Goal: Information Seeking & Learning: Learn about a topic

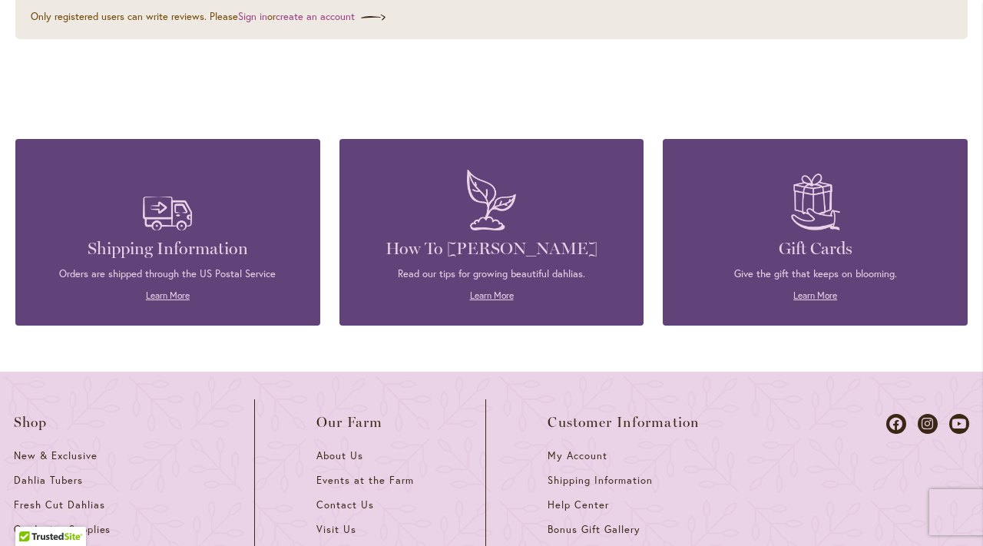
scroll to position [2132, 0]
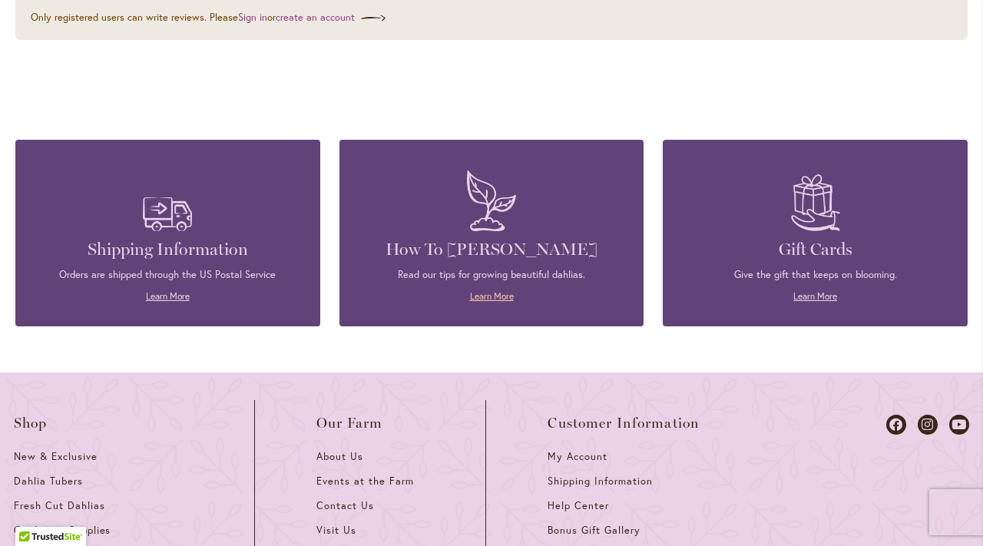
click at [495, 290] on link "Learn More" at bounding box center [492, 296] width 44 height 12
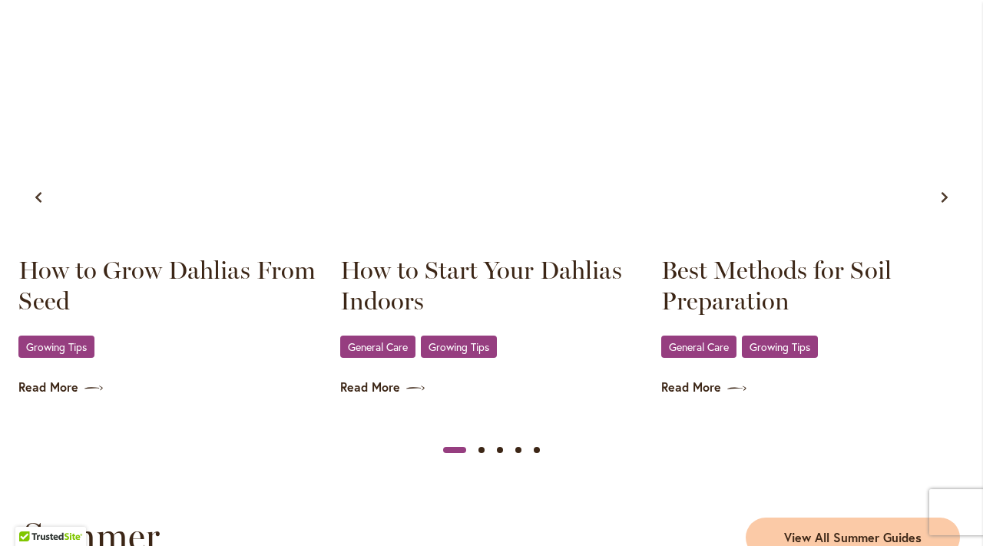
scroll to position [953, 0]
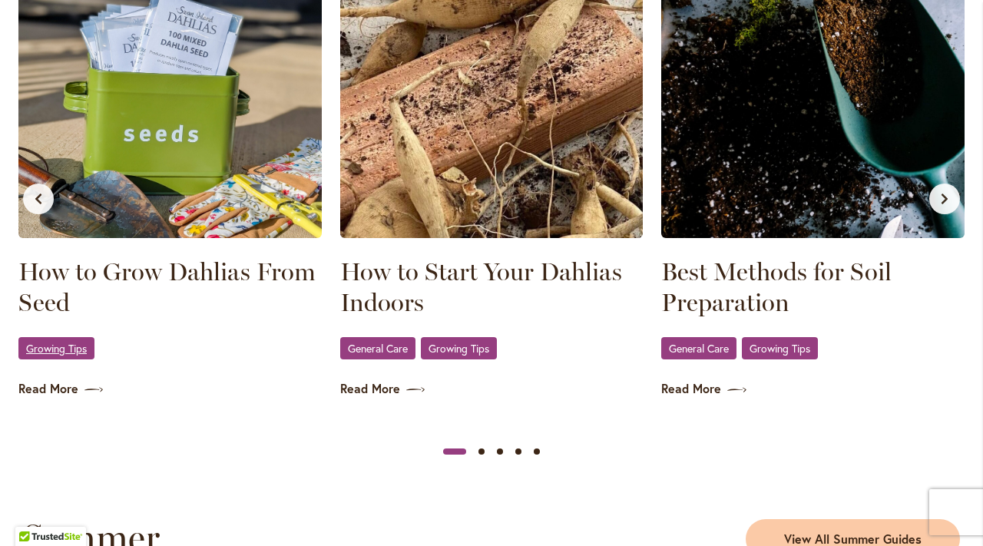
click at [49, 350] on span "Growing Tips" at bounding box center [56, 348] width 61 height 10
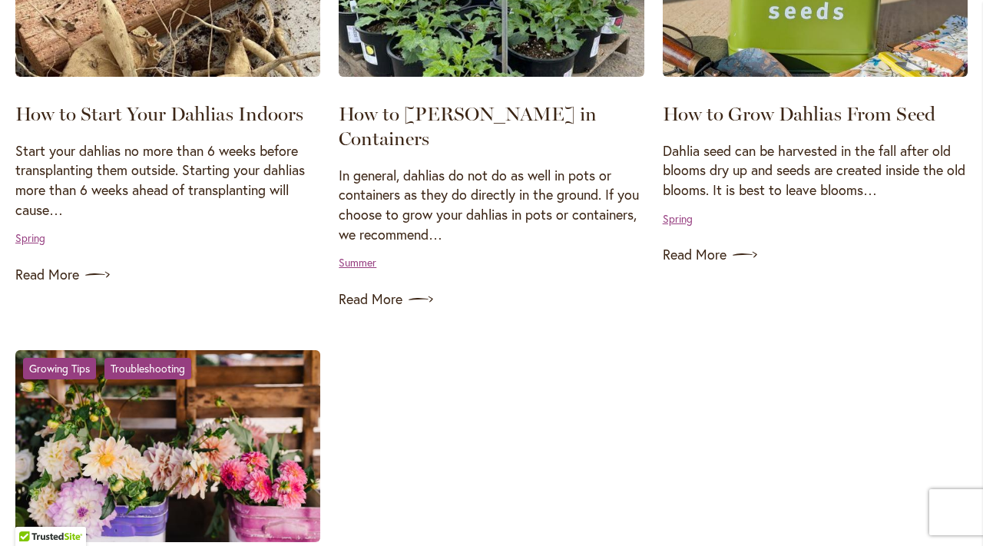
scroll to position [1398, 0]
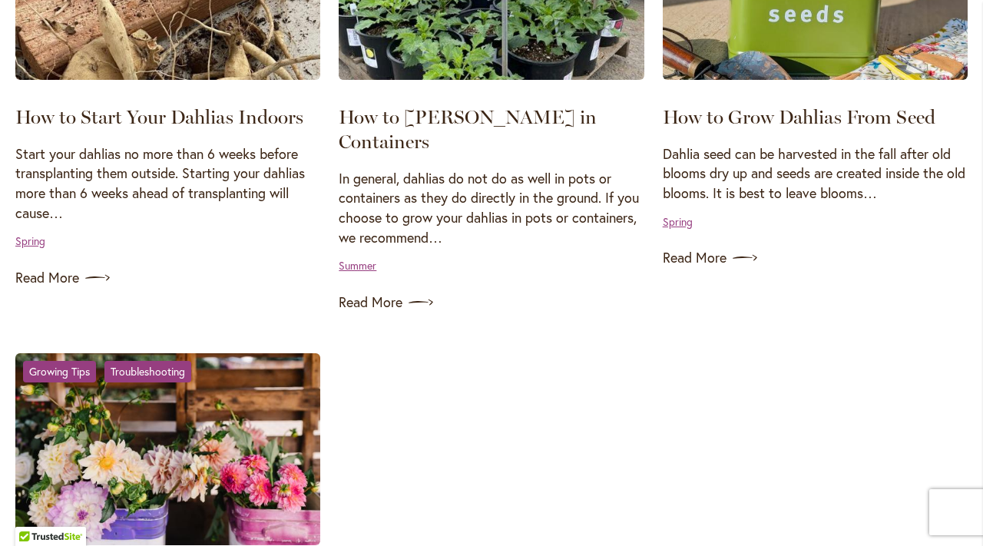
click at [834, 173] on p "Dahlia seed can be harvested in the fall after old blooms dry up and seeds are …" at bounding box center [814, 173] width 305 height 59
click at [674, 217] on link "Spring" at bounding box center [677, 221] width 30 height 15
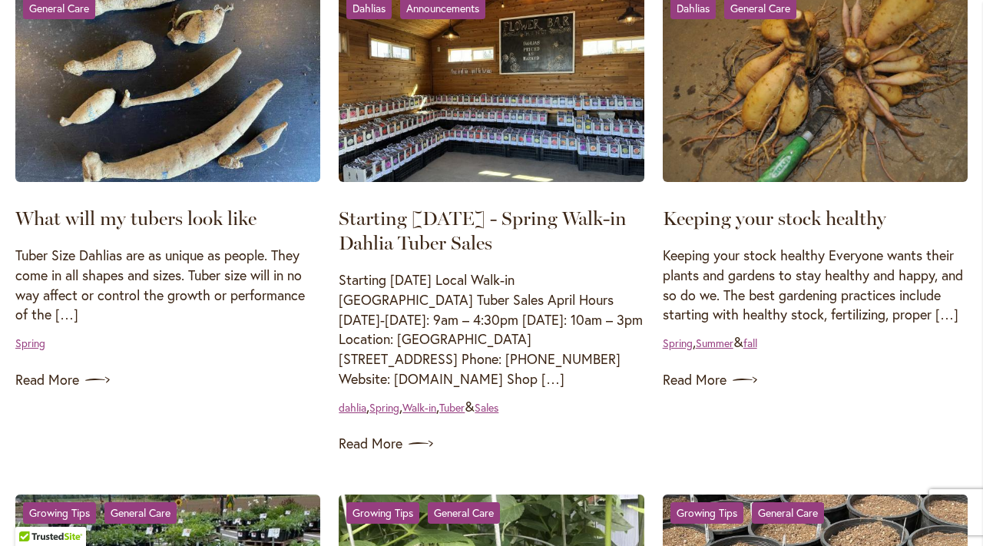
scroll to position [332, 0]
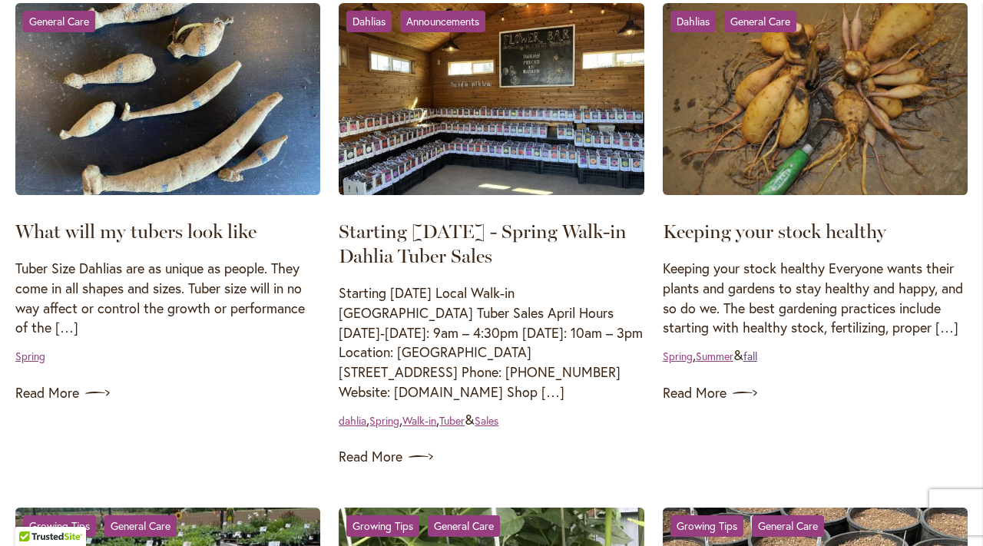
click at [757, 357] on link "fall" at bounding box center [750, 355] width 14 height 15
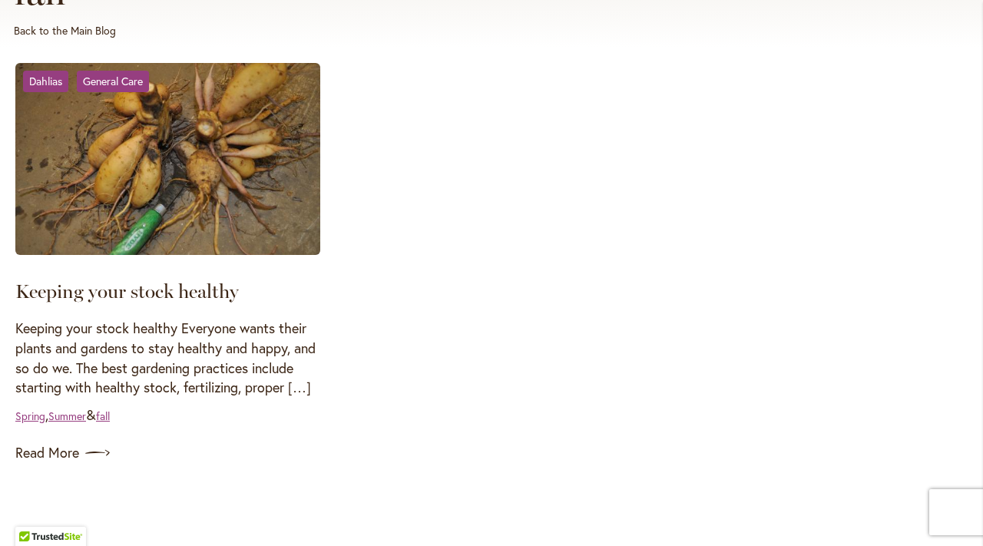
scroll to position [278, 0]
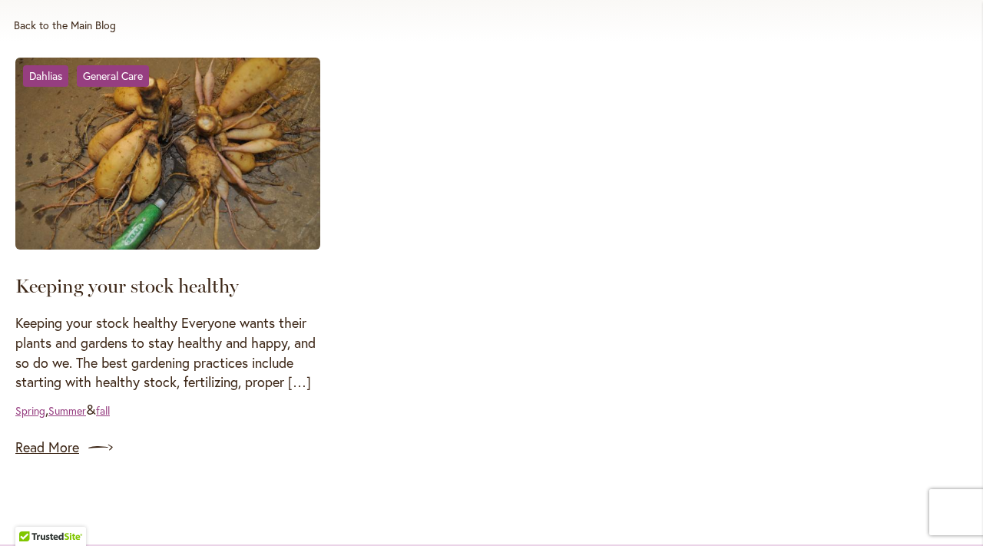
click at [65, 449] on link "Read More" at bounding box center [167, 447] width 305 height 25
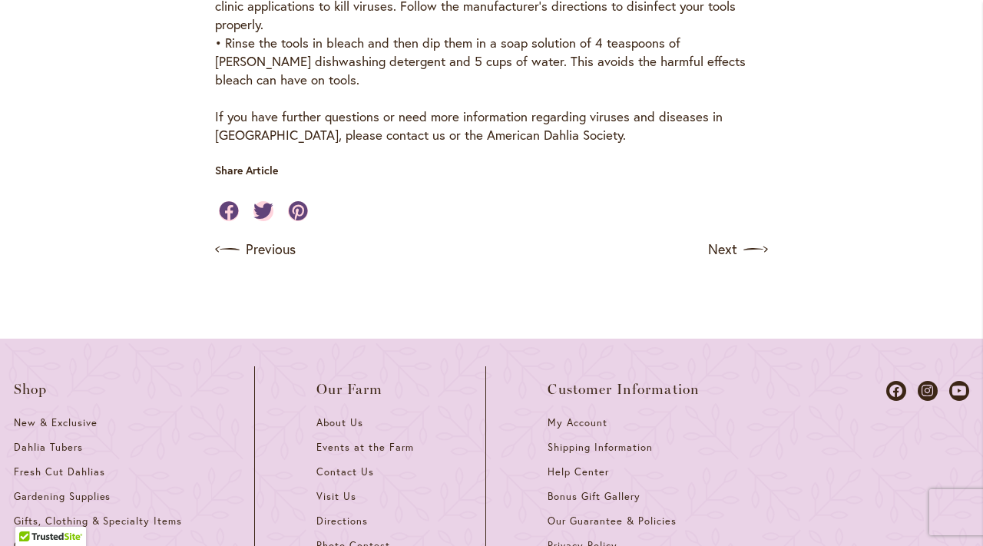
scroll to position [788, 0]
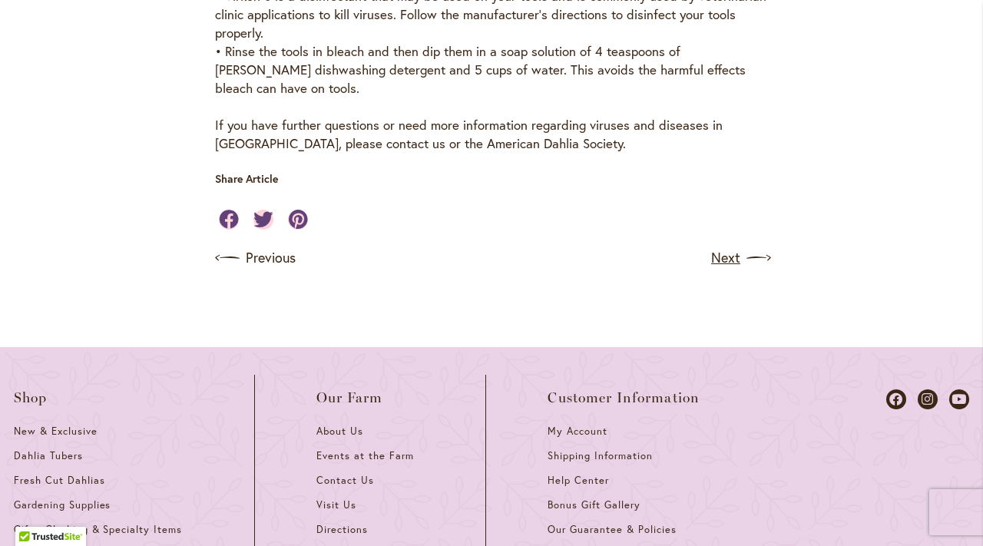
click at [728, 257] on link "Next" at bounding box center [739, 258] width 57 height 25
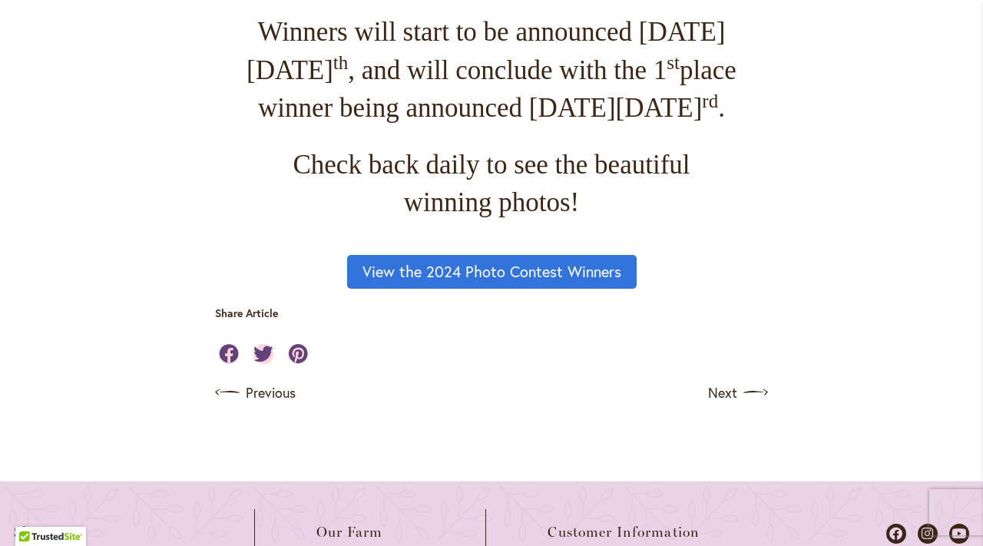
scroll to position [1232, 0]
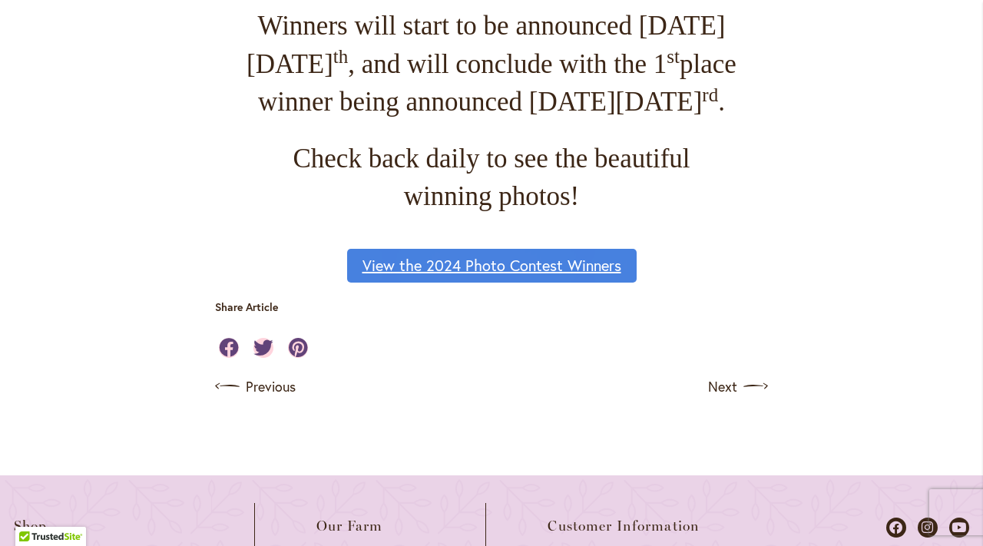
click at [481, 282] on link "View the 2024 Photo Contest Winners" at bounding box center [491, 266] width 289 height 34
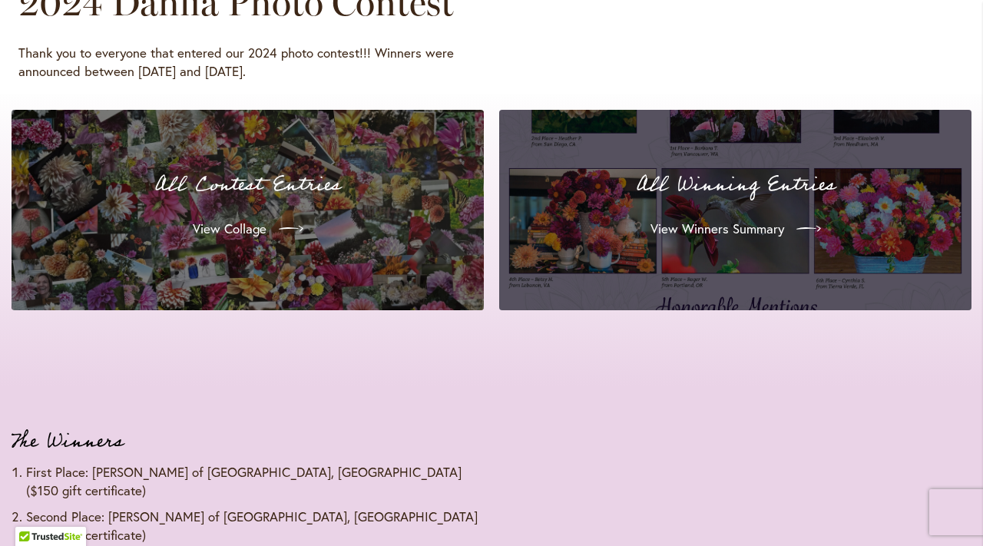
scroll to position [1523, 0]
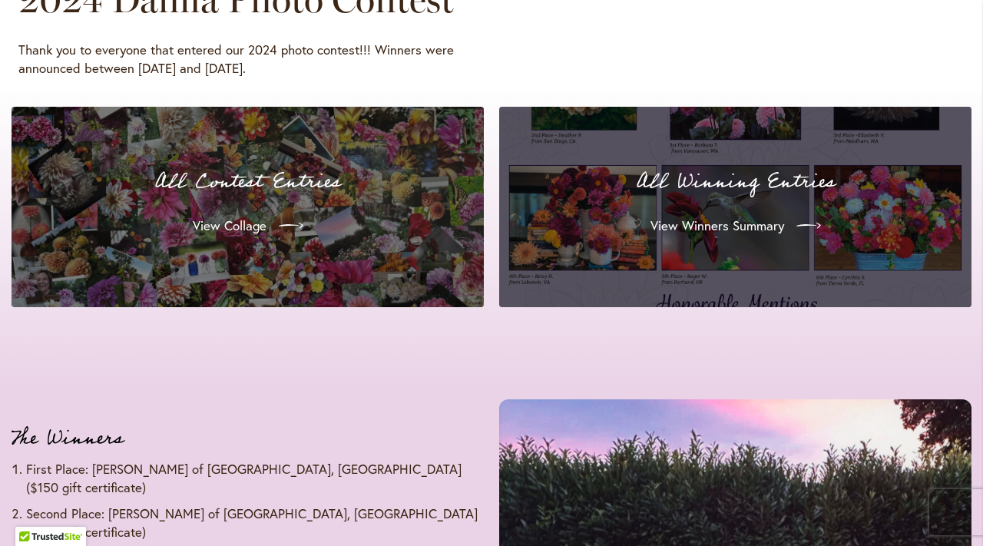
click at [708, 200] on div "All Winning Entries View Winners Summary" at bounding box center [734, 207] width 435 height 164
click at [712, 223] on span "View Winners Summary" at bounding box center [716, 225] width 134 height 18
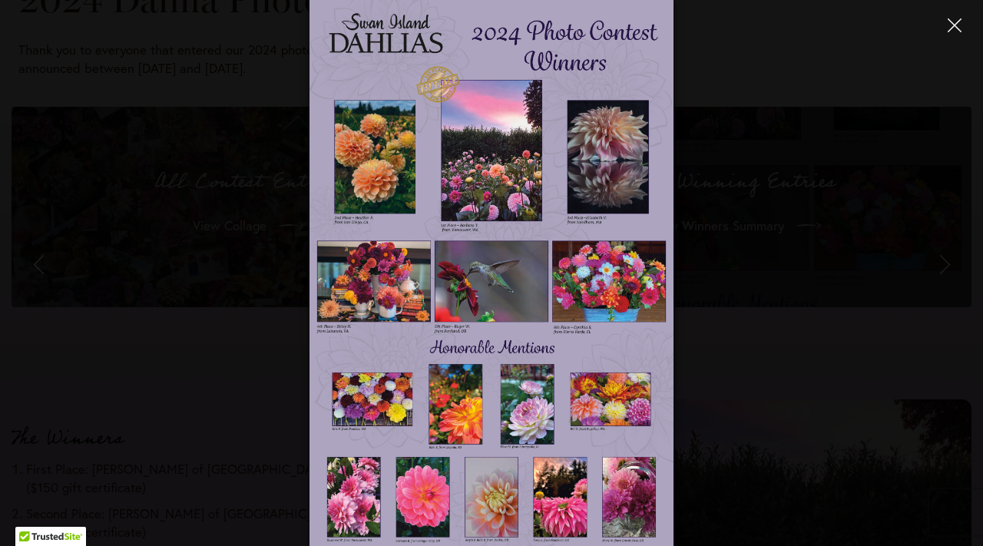
click at [952, 21] on icon "Close" at bounding box center [954, 25] width 14 height 14
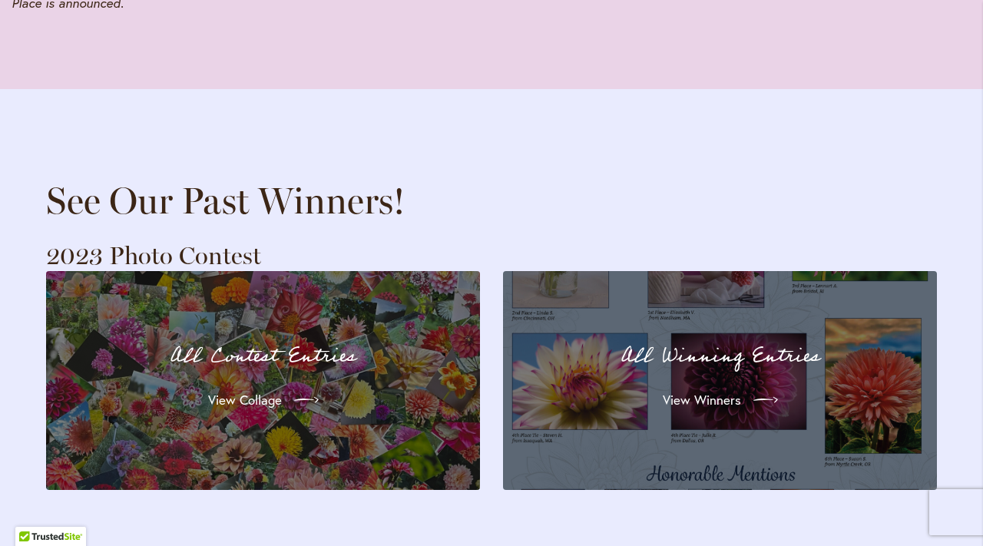
scroll to position [2877, 0]
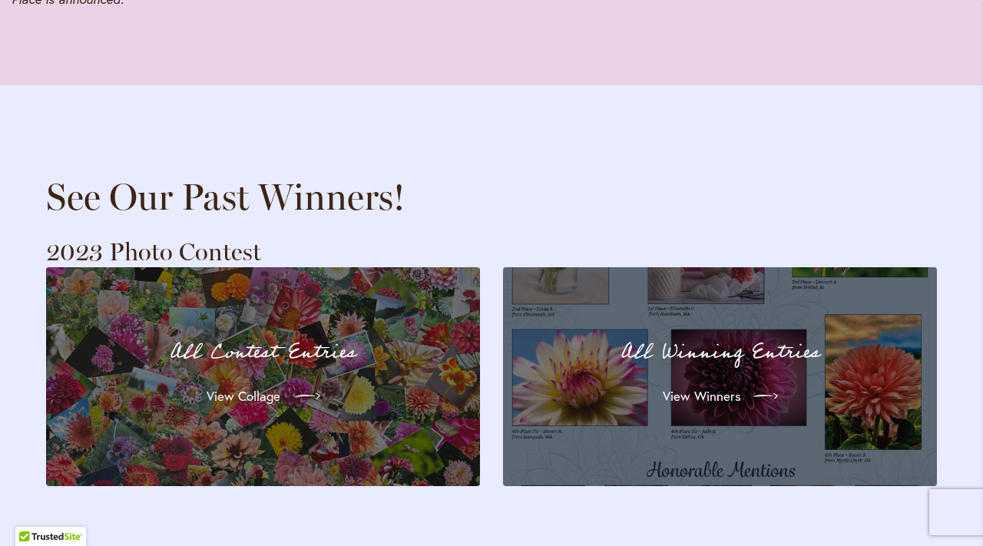
click at [259, 387] on span "View Collage" at bounding box center [243, 396] width 74 height 18
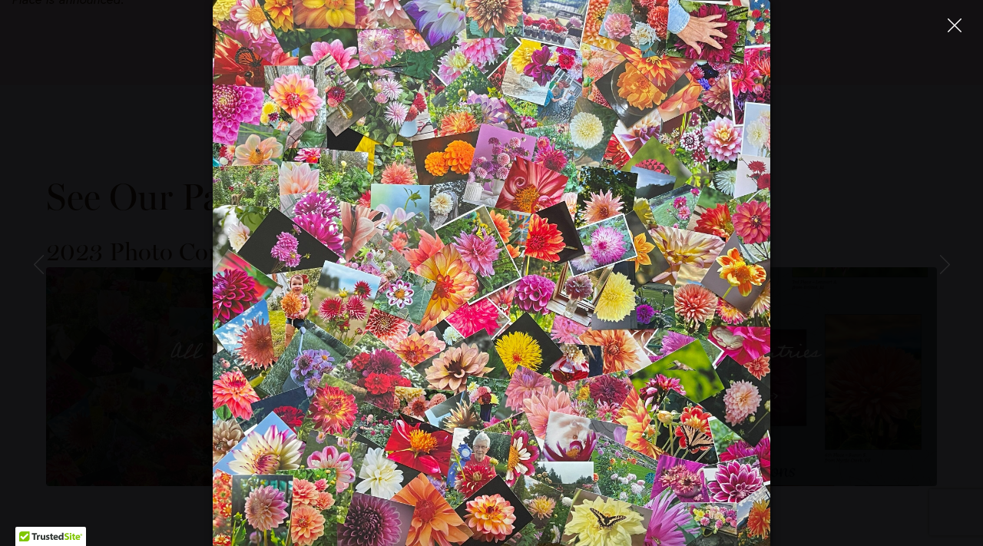
click at [953, 20] on icon "Close" at bounding box center [954, 25] width 14 height 14
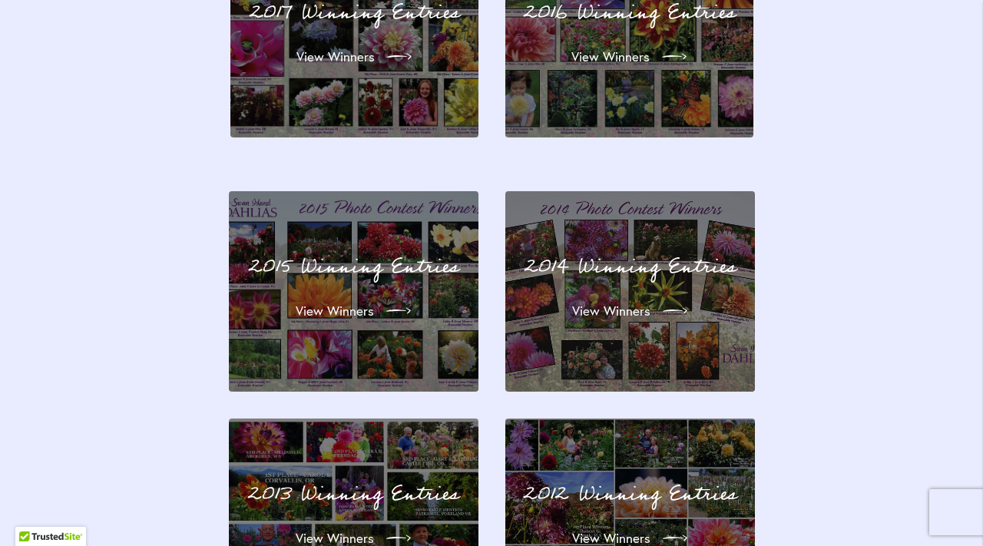
scroll to position [4825, 0]
